Goal: Information Seeking & Learning: Learn about a topic

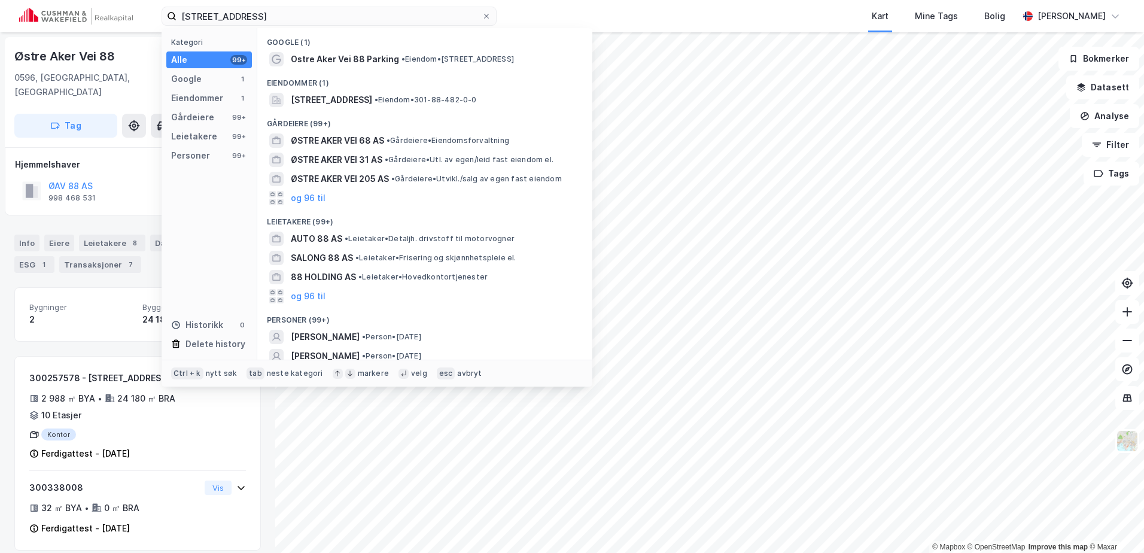
drag, startPoint x: 267, startPoint y: 16, endPoint x: 101, endPoint y: 0, distance: 167.7
click at [101, 0] on div "østtre aker vei 88 Kategori Alle 99+ Google 1 Eiendommer 1 Gårdeiere 99+ Leieta…" at bounding box center [572, 16] width 1144 height 32
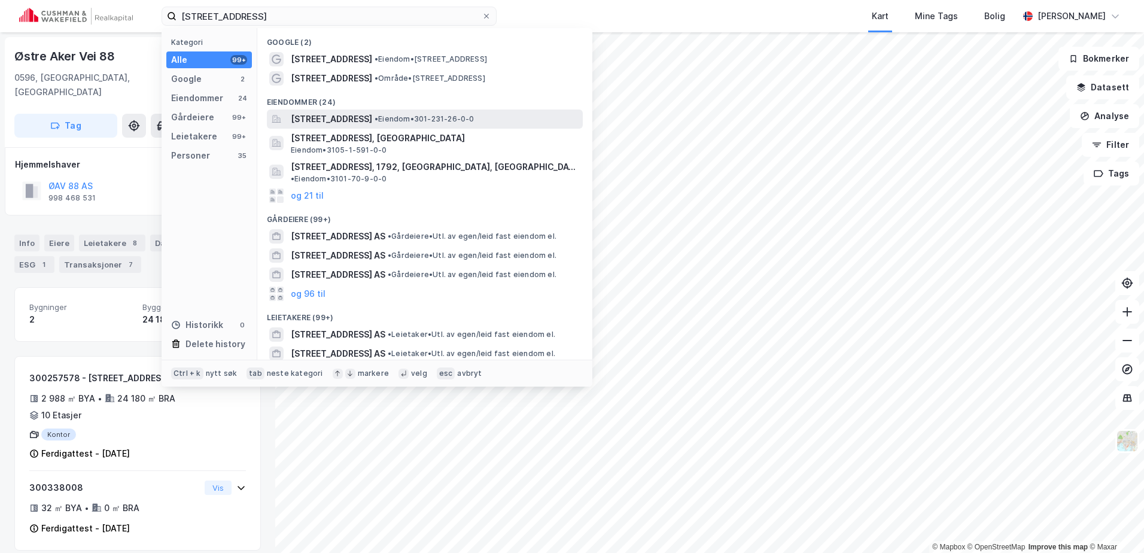
click at [372, 121] on span "[STREET_ADDRESS]" at bounding box center [331, 119] width 81 height 14
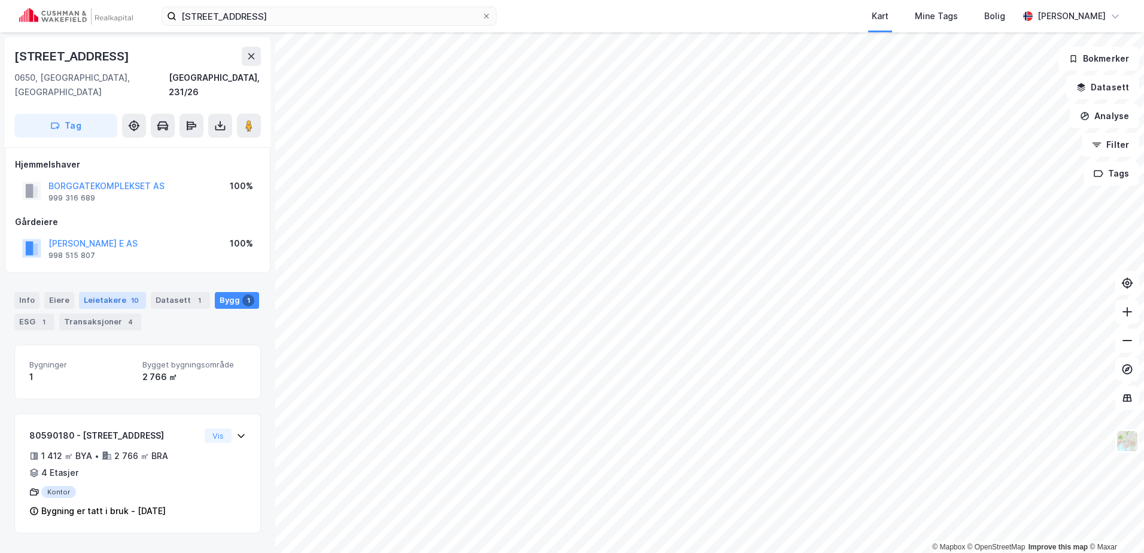
click at [123, 292] on div "Leietakere 10" at bounding box center [112, 300] width 67 height 17
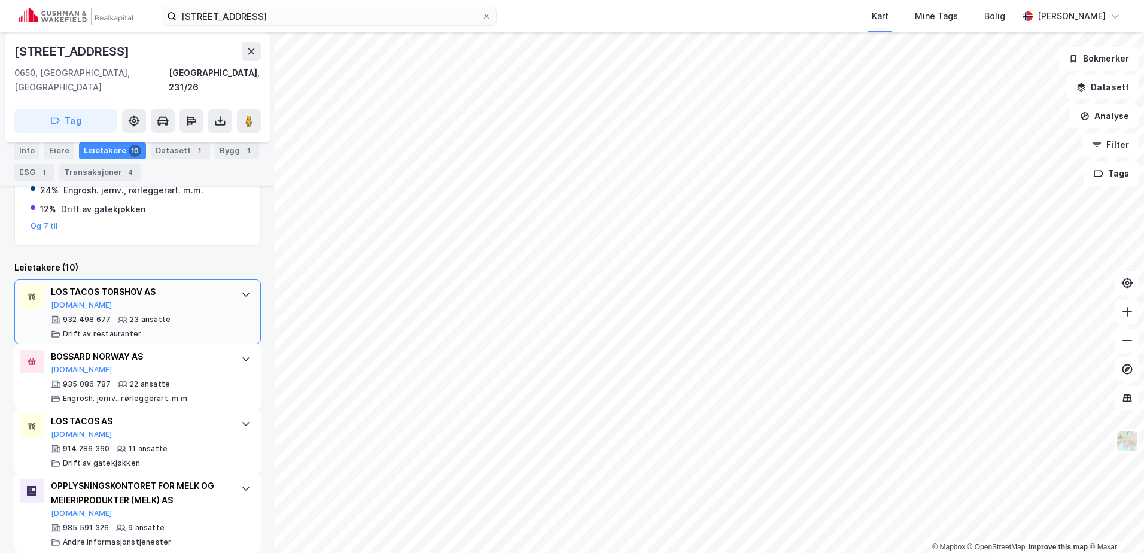
scroll to position [299, 0]
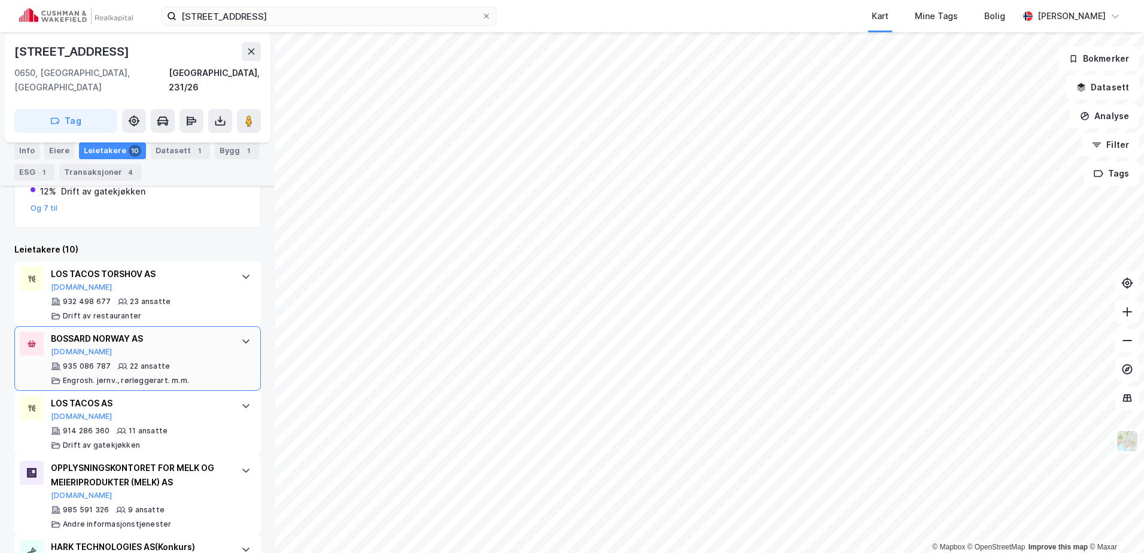
click at [241, 336] on icon at bounding box center [246, 341] width 10 height 10
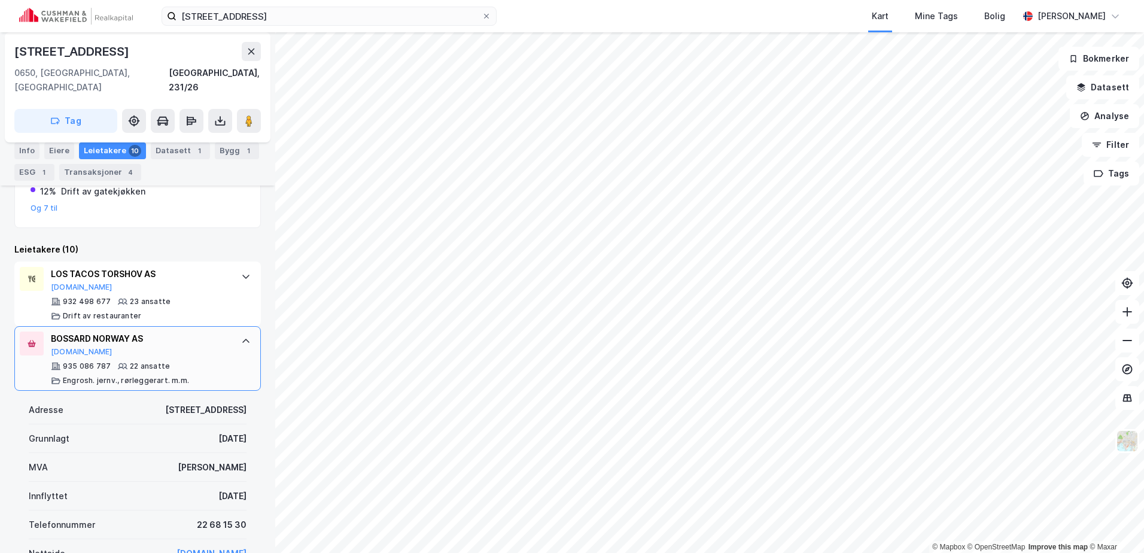
scroll to position [359, 0]
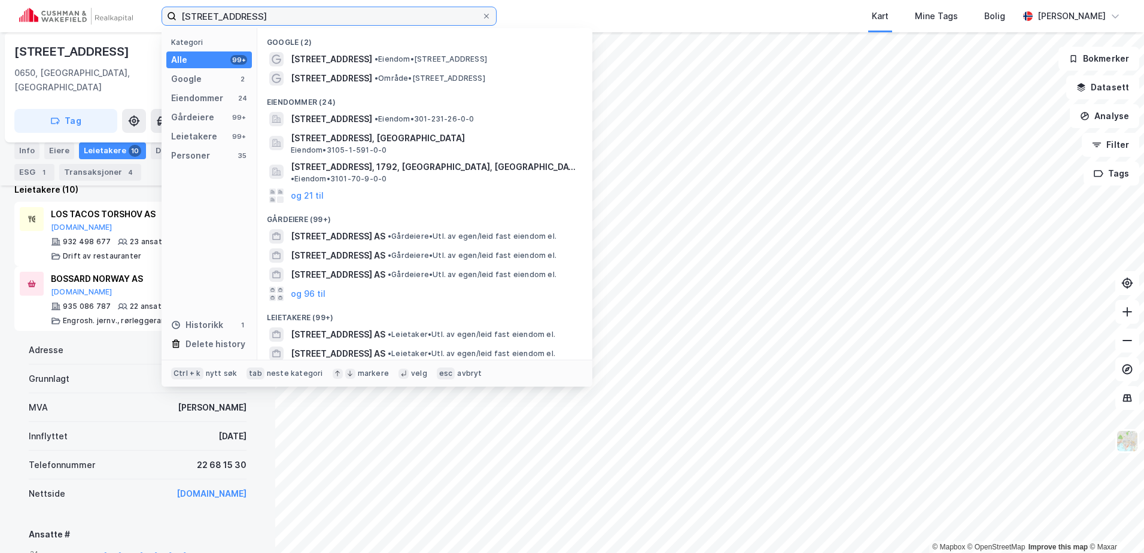
drag, startPoint x: 244, startPoint y: 15, endPoint x: 142, endPoint y: 16, distance: 101.7
click at [142, 16] on div "[STREET_ADDRESS] Kategori Alle 99+ Google 2 Eiendommer 24 Gårdeiere 99+ Leietak…" at bounding box center [572, 16] width 1144 height 32
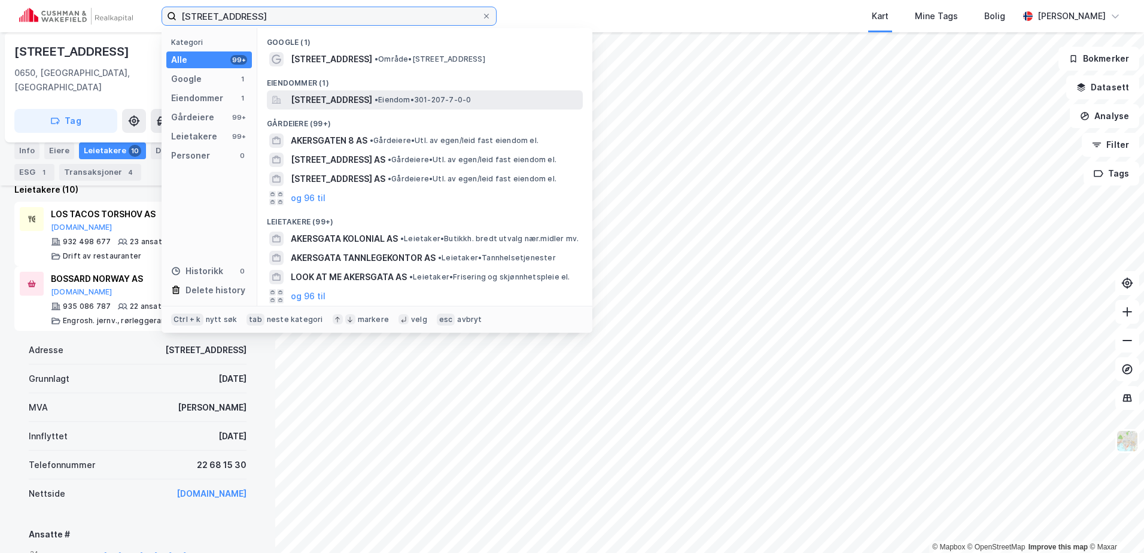
type input "[STREET_ADDRESS]"
click at [349, 96] on span "[STREET_ADDRESS]" at bounding box center [331, 100] width 81 height 14
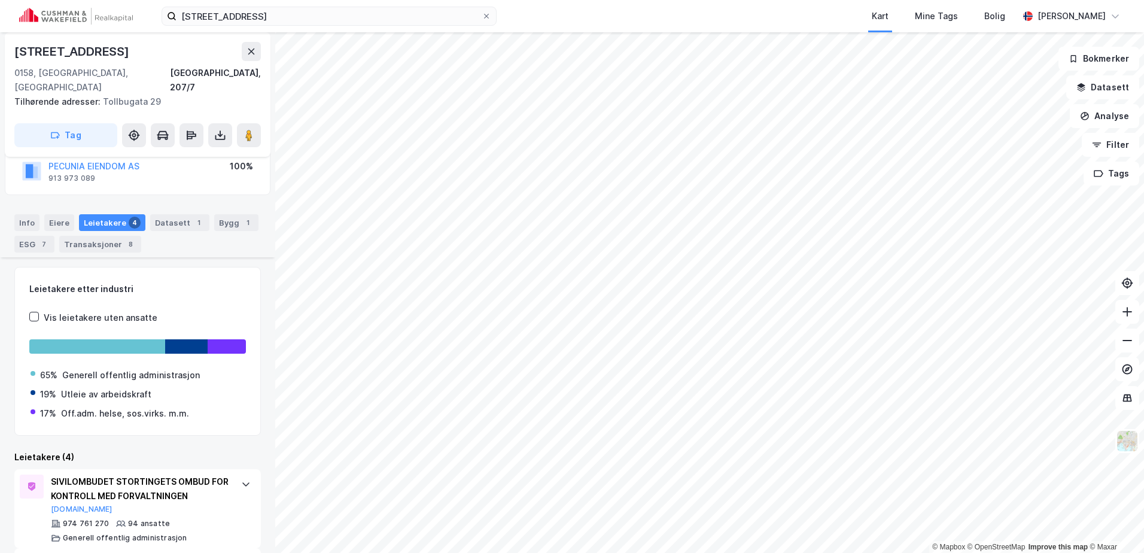
scroll to position [247, 0]
